Goal: Information Seeking & Learning: Check status

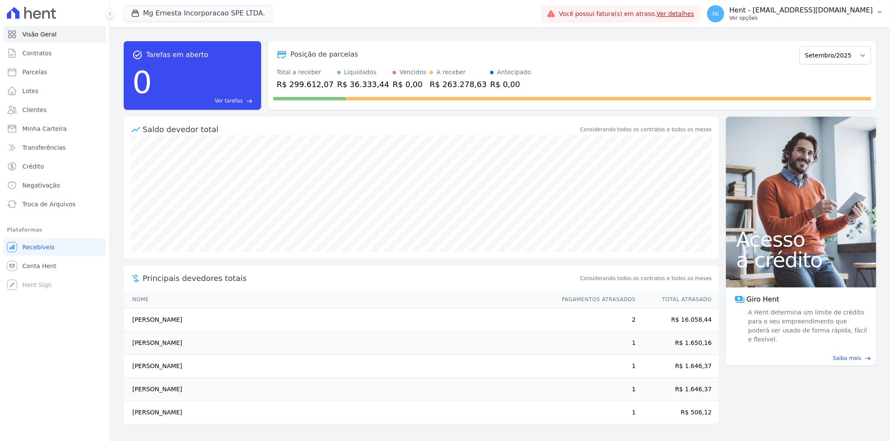
click at [782, 7] on p "Hent - [EMAIL_ADDRESS][DOMAIN_NAME]" at bounding box center [800, 10] width 143 height 9
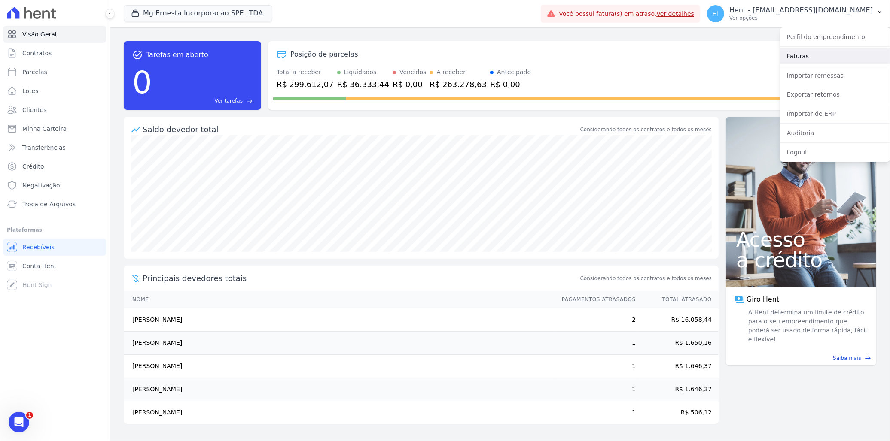
click at [826, 58] on link "Faturas" at bounding box center [835, 56] width 110 height 15
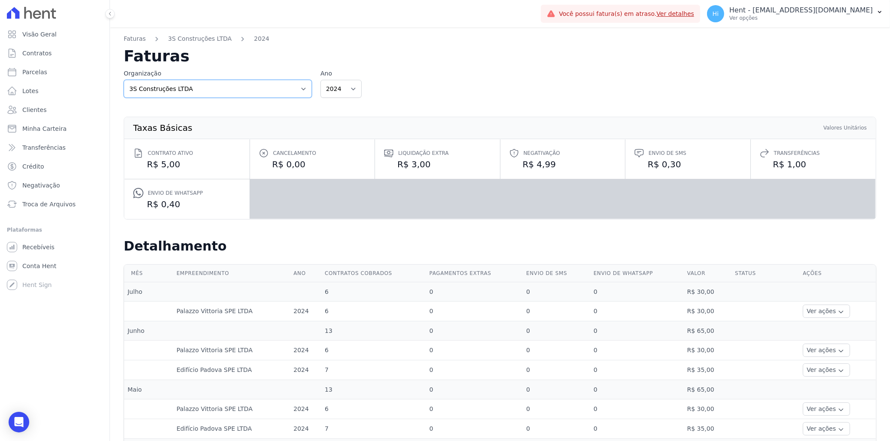
click at [230, 88] on select "3S Construções LTDA AGC Urbanismo Agile Urbanismo Agora Empreendimentos Aima Ur…" at bounding box center [218, 89] width 188 height 18
select select "6be6341d-8f8f-4f62-802e-f870359229d6"
click at [124, 80] on select "3S Construções LTDA AGC Urbanismo Agile Urbanismo Agora Empreendimentos Aima Ur…" at bounding box center [218, 89] width 188 height 18
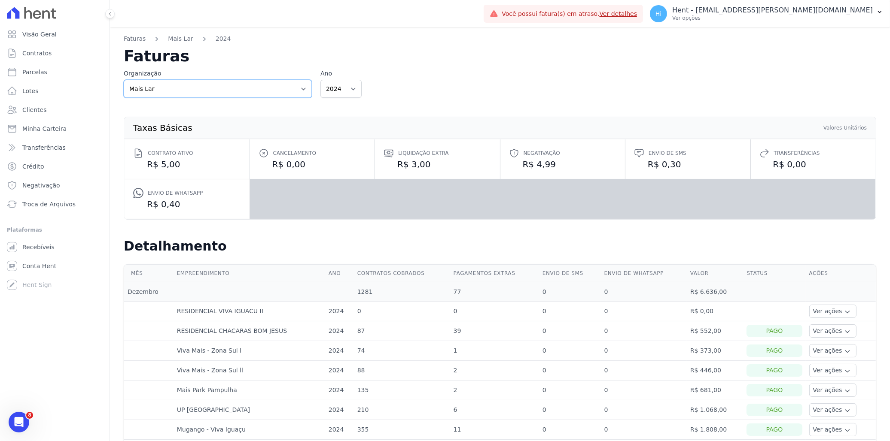
click at [216, 88] on select "3S Construções LTDA AGC Urbanismo Agile Urbanismo Agora Empreendimentos Aima Ur…" at bounding box center [218, 89] width 188 height 18
click at [514, 73] on div "Organização 3S Construções LTDA AGC Urbanismo Agile Urbanismo Agora Empreendime…" at bounding box center [500, 83] width 752 height 29
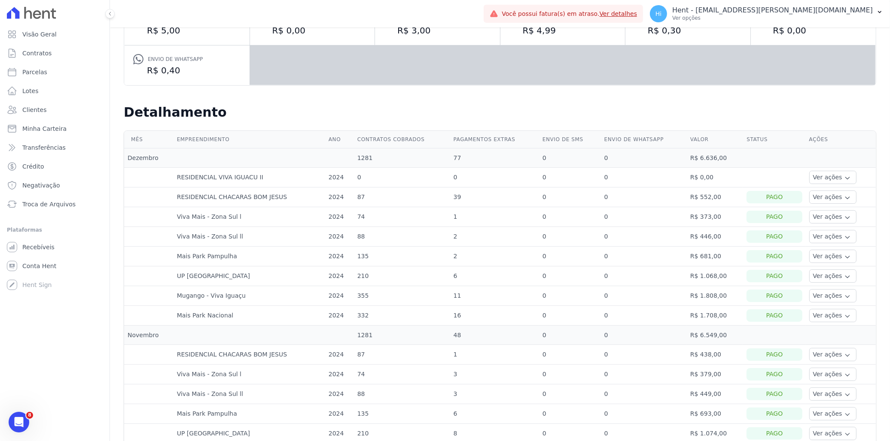
scroll to position [143, 0]
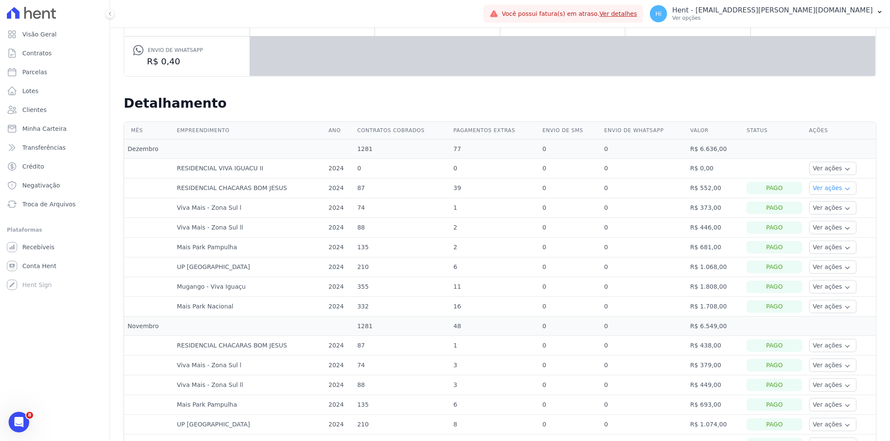
click at [828, 188] on button "Ver ações" at bounding box center [832, 188] width 47 height 13
click at [832, 198] on link "Ver detalhes" at bounding box center [844, 201] width 64 height 9
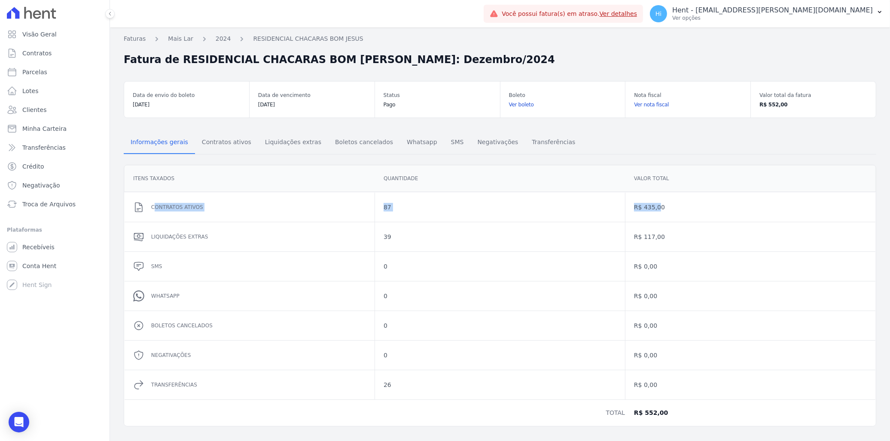
drag, startPoint x: 152, startPoint y: 207, endPoint x: 651, endPoint y: 201, distance: 498.2
click at [651, 201] on dl "Contratos ativos 87 R$ 435,00 Liquidações extras 39 R$ 117,00 SMS 0 R$ 0,00 Wha…" at bounding box center [500, 296] width 751 height 207
click at [215, 145] on span "Contratos ativos" at bounding box center [227, 142] width 60 height 17
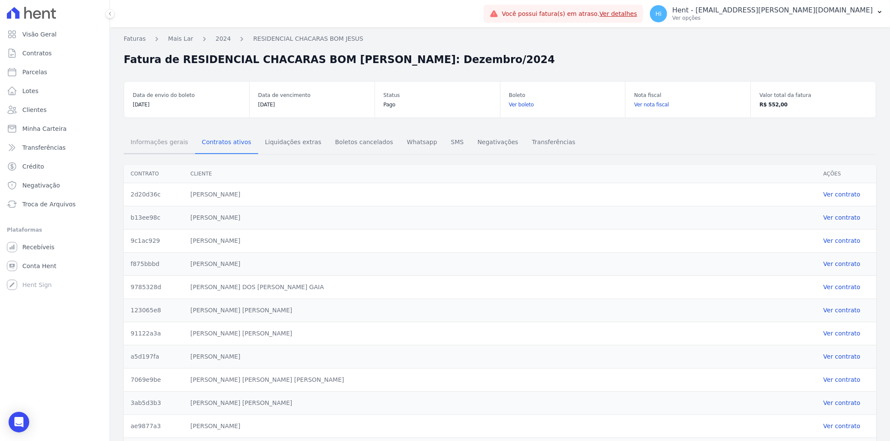
click at [137, 148] on span "Informações gerais" at bounding box center [159, 142] width 68 height 17
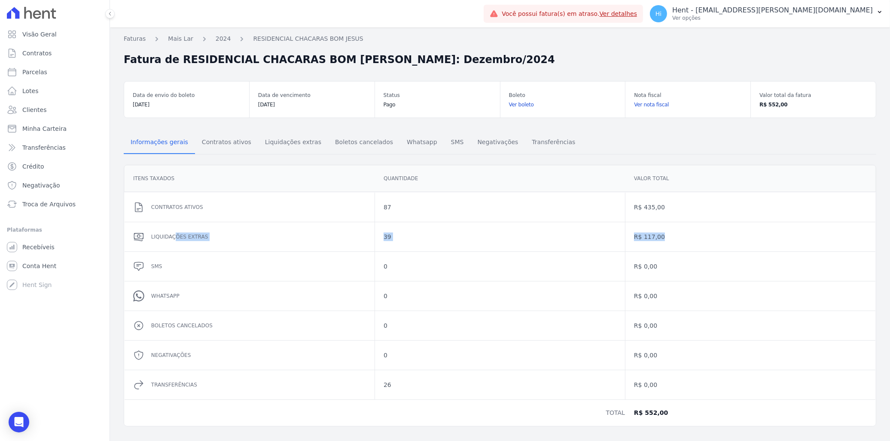
drag, startPoint x: 173, startPoint y: 235, endPoint x: 671, endPoint y: 235, distance: 497.7
click at [671, 235] on dl "Contratos ativos 87 R$ 435,00 Liquidações extras 39 R$ 117,00 SMS 0 R$ 0,00 Wha…" at bounding box center [500, 296] width 751 height 207
click at [280, 144] on span "Liquidações extras" at bounding box center [293, 142] width 67 height 17
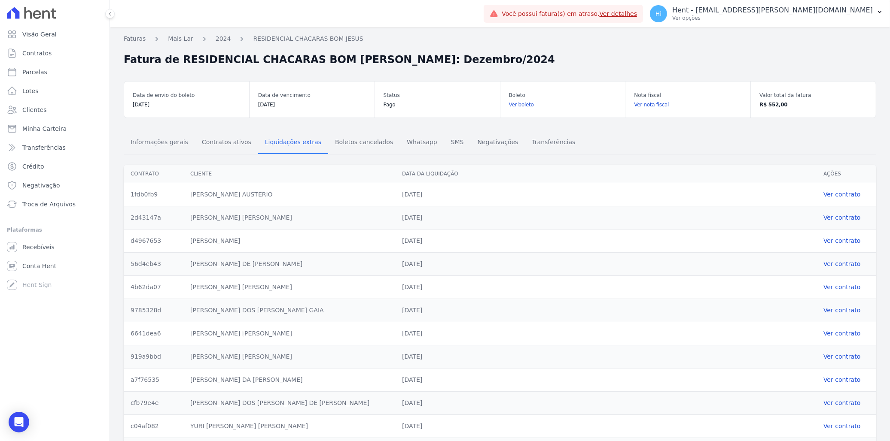
drag, startPoint x: 389, startPoint y: 196, endPoint x: 432, endPoint y: 364, distance: 172.8
click at [160, 143] on span "Informações gerais" at bounding box center [159, 142] width 68 height 17
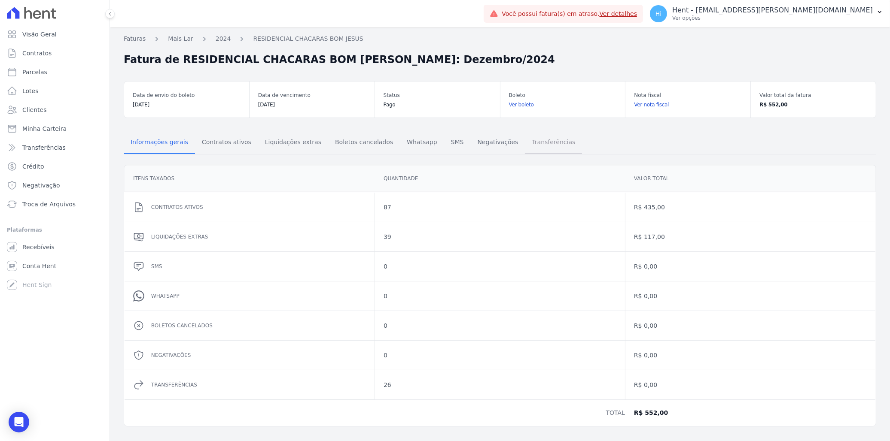
click at [526, 142] on span "Transferências" at bounding box center [553, 142] width 54 height 17
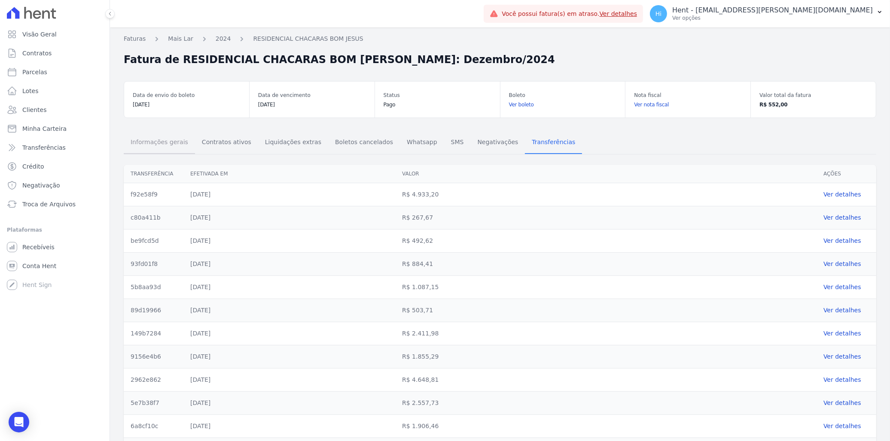
click at [152, 143] on span "Informações gerais" at bounding box center [159, 142] width 68 height 17
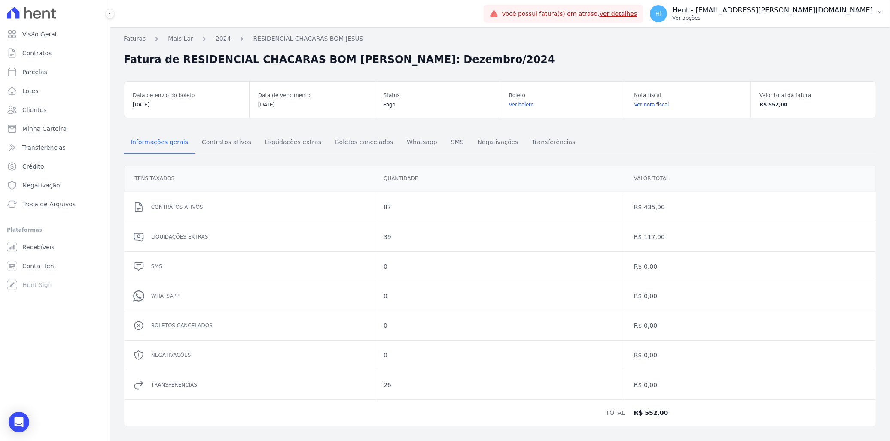
click at [806, 16] on p "Ver opções" at bounding box center [772, 18] width 201 height 7
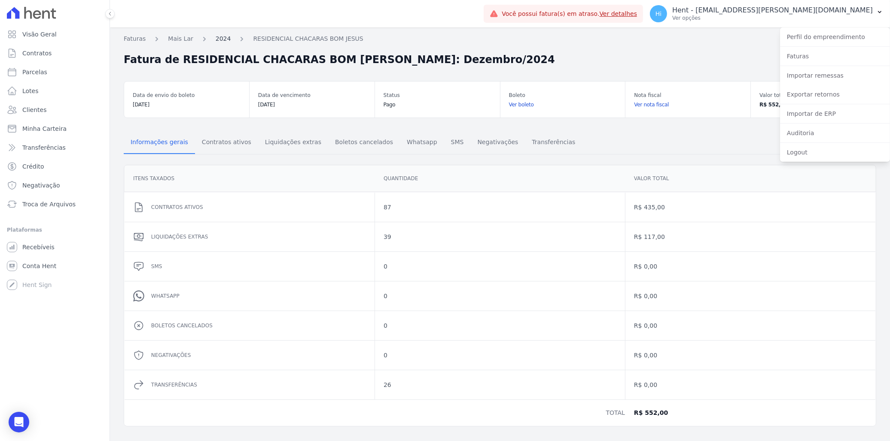
click at [219, 37] on link "2024" at bounding box center [223, 38] width 15 height 9
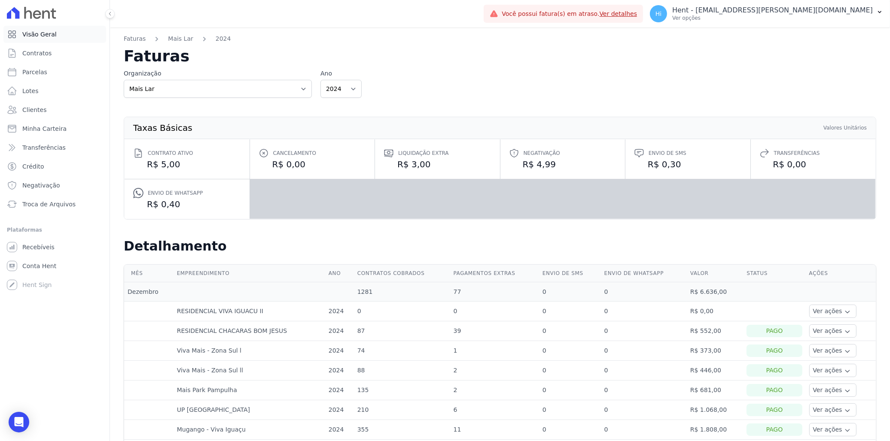
click at [49, 31] on span "Visão Geral" at bounding box center [39, 34] width 34 height 9
